Goal: Navigation & Orientation: Find specific page/section

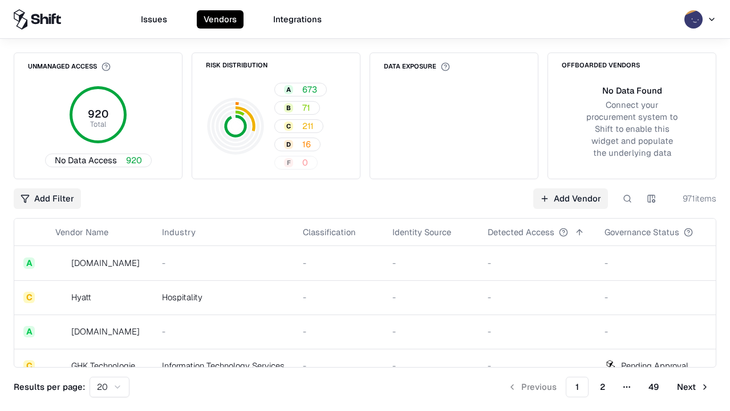
click at [109, 387] on html "Issues Vendors Integrations Unmanaged Access 920 Total No Data Access 920 Risk …" at bounding box center [365, 205] width 730 height 411
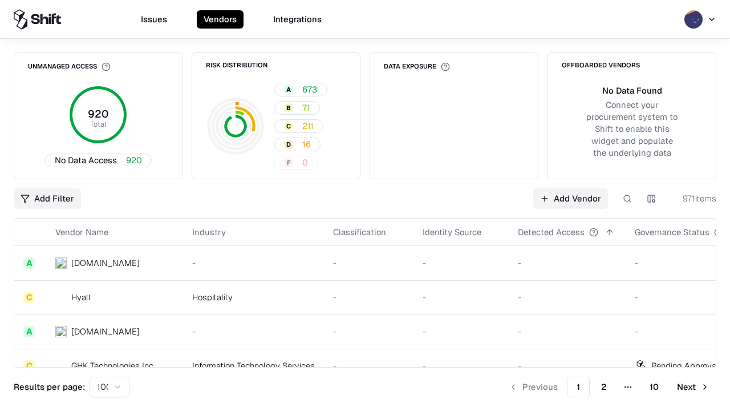
click at [693, 387] on button "Next" at bounding box center [693, 386] width 46 height 21
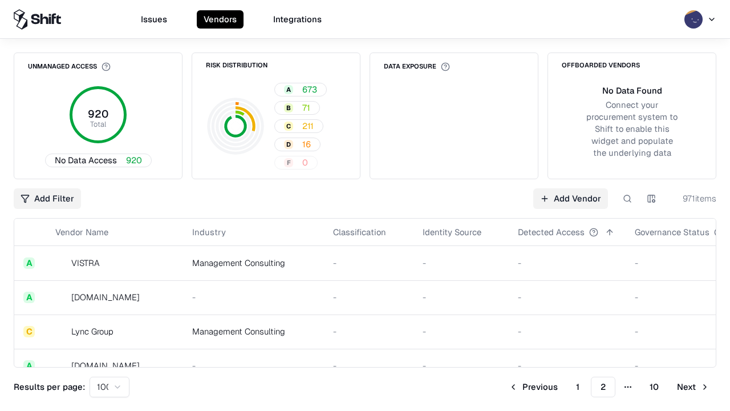
click at [693, 387] on button "Next" at bounding box center [693, 386] width 46 height 21
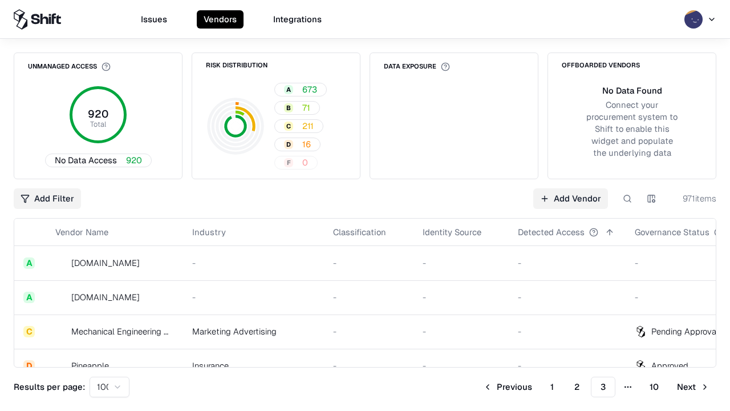
click at [693, 387] on button "Next" at bounding box center [693, 386] width 46 height 21
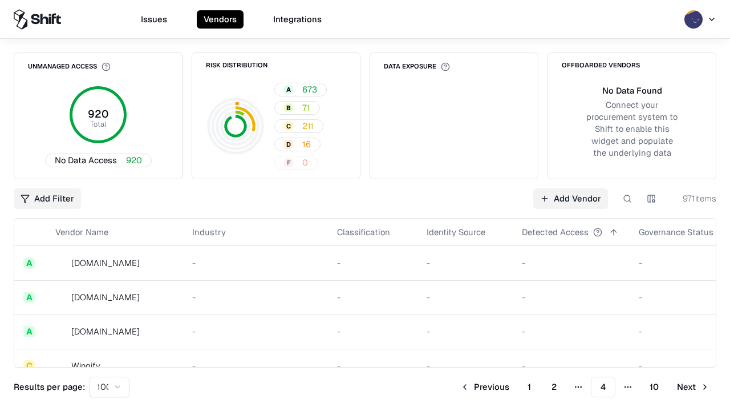
click at [693, 387] on button "Next" at bounding box center [693, 386] width 46 height 21
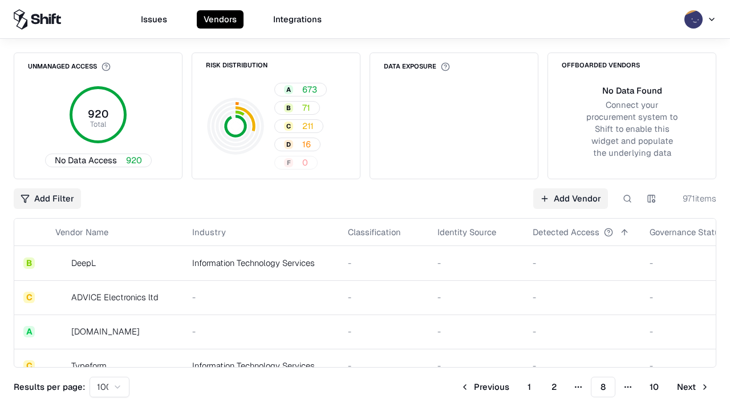
click at [693, 387] on button "Next" at bounding box center [693, 386] width 46 height 21
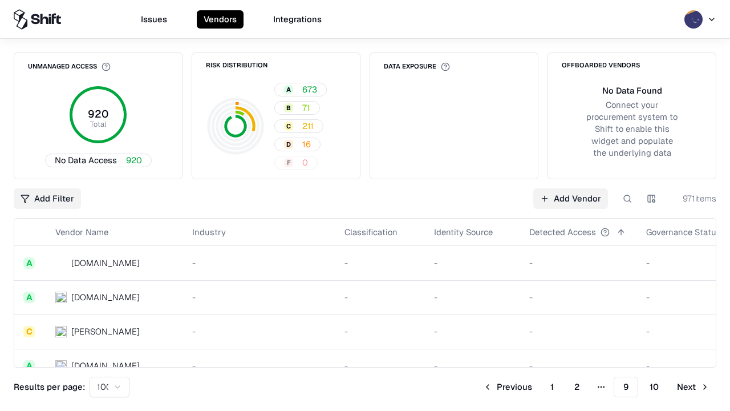
click at [693, 387] on button "Next" at bounding box center [693, 386] width 46 height 21
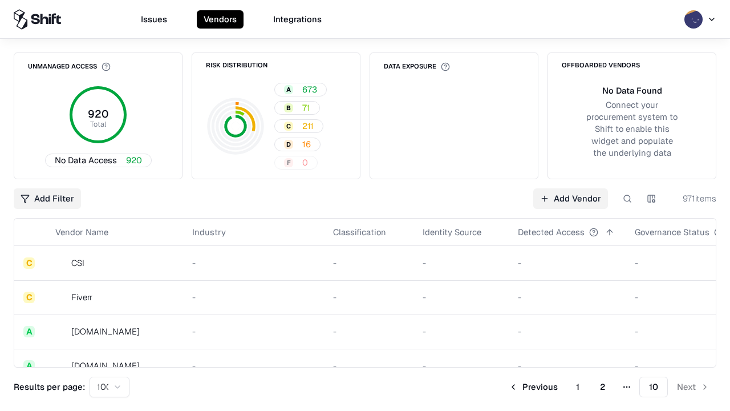
click at [533, 387] on button "Previous" at bounding box center [533, 386] width 63 height 21
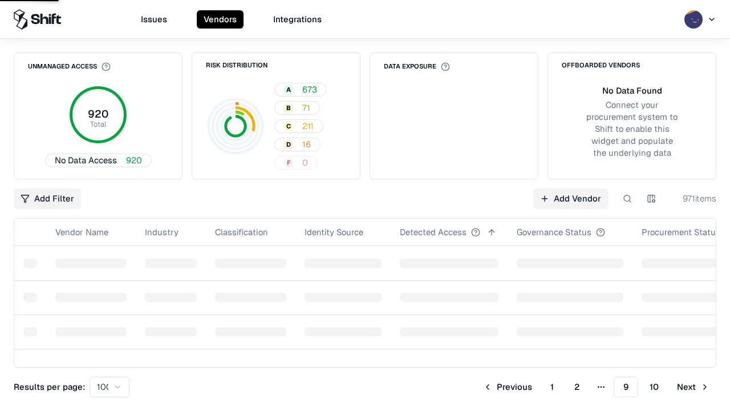
click at [508, 387] on button "Previous" at bounding box center [507, 386] width 63 height 21
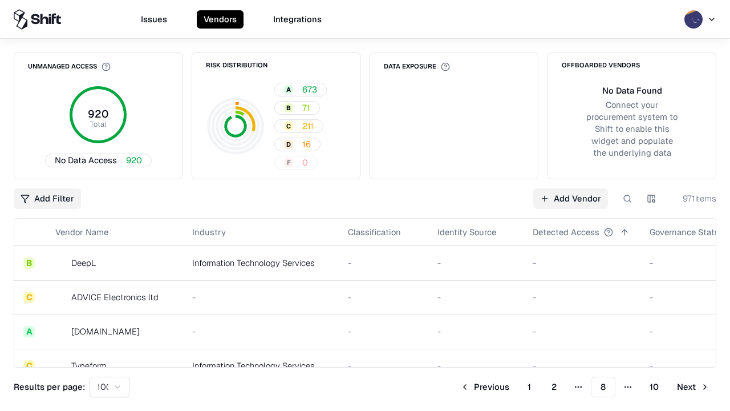
click at [485, 387] on button "Previous" at bounding box center [484, 386] width 63 height 21
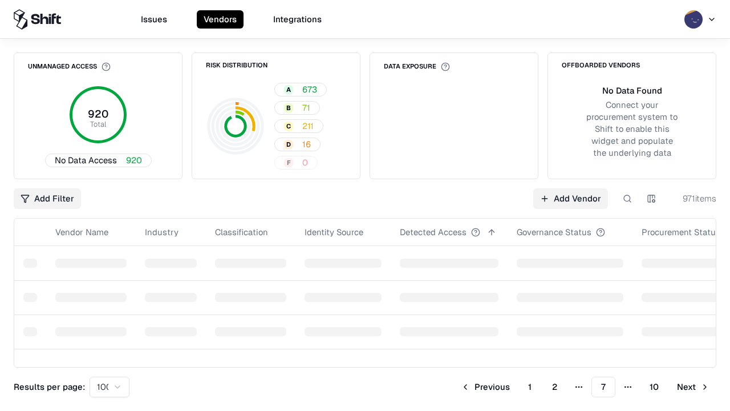
click at [485, 387] on button "Previous" at bounding box center [485, 386] width 63 height 21
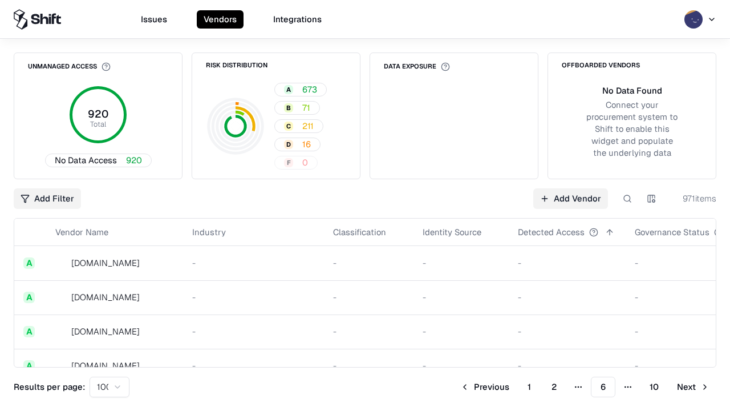
click at [485, 387] on button "Previous" at bounding box center [484, 386] width 63 height 21
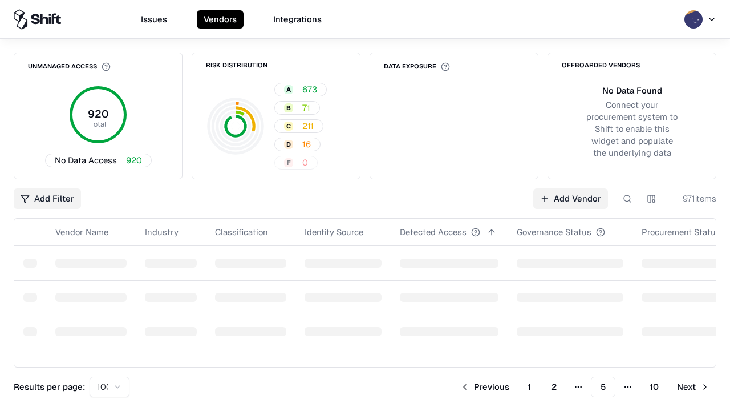
click at [485, 387] on button "Previous" at bounding box center [484, 386] width 63 height 21
